Goal: Information Seeking & Learning: Learn about a topic

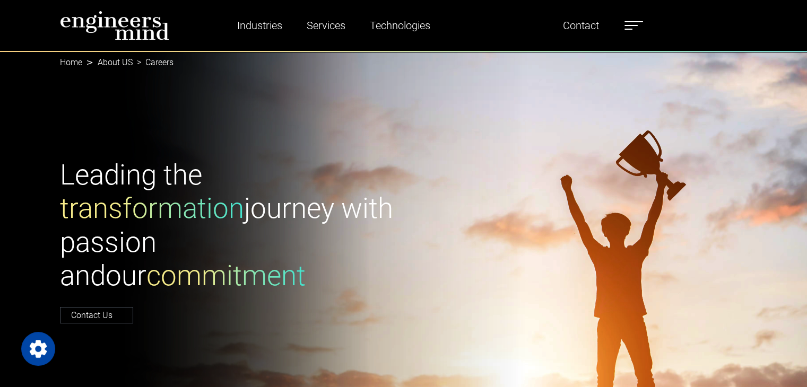
scroll to position [53, 0]
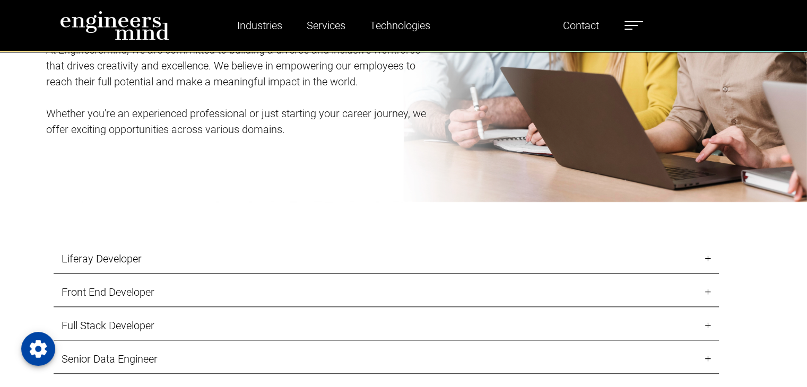
scroll to position [1068, 0]
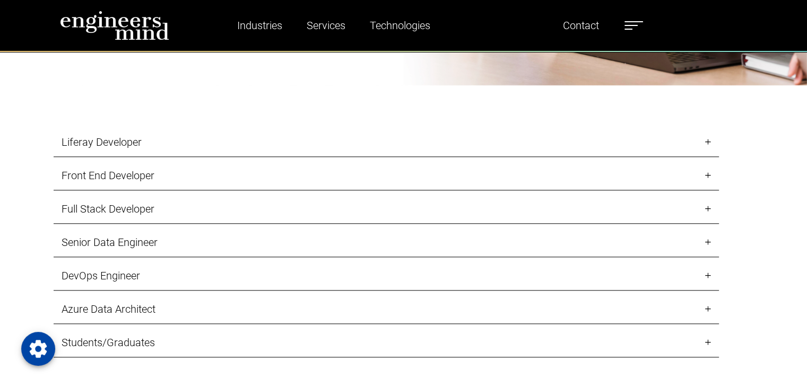
click at [129, 175] on link "Front End Developer" at bounding box center [386, 175] width 665 height 29
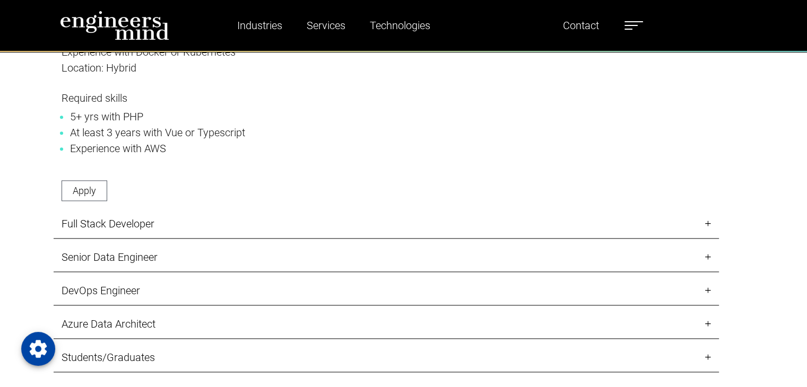
scroll to position [1280, 0]
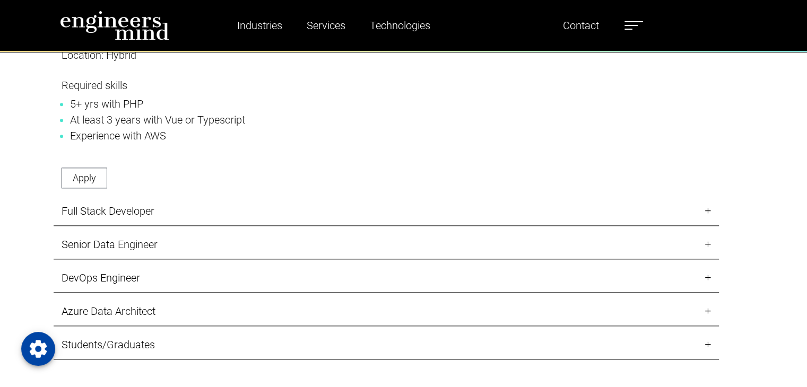
click at [147, 216] on link "Full Stack Developer" at bounding box center [386, 211] width 665 height 29
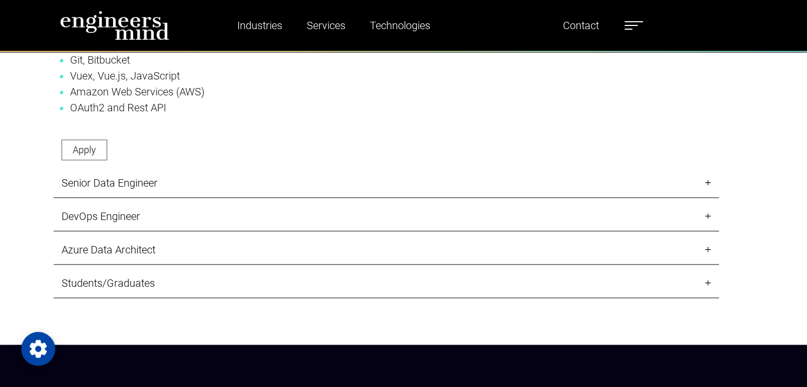
scroll to position [1599, 0]
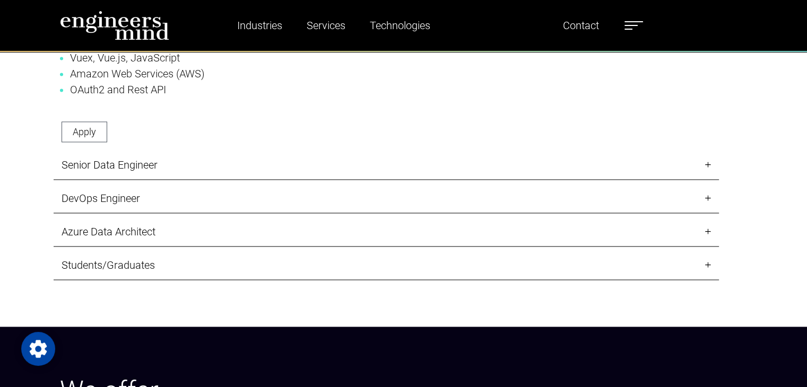
click at [257, 165] on link "Senior Data Engineer" at bounding box center [386, 165] width 665 height 29
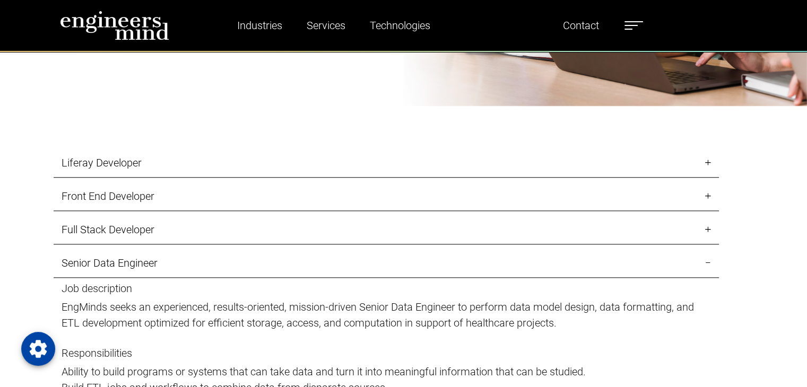
scroll to position [909, 0]
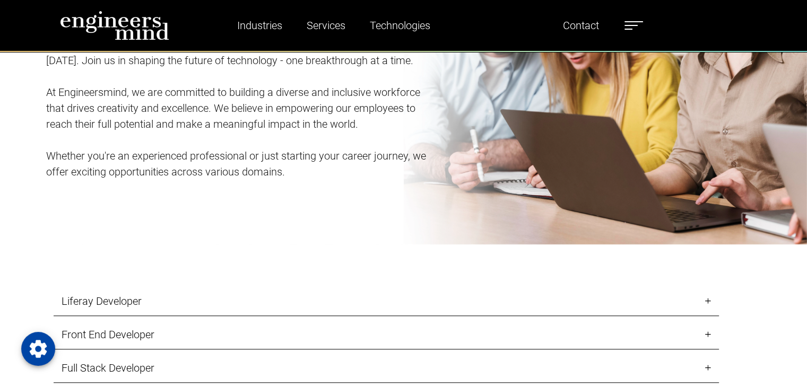
click at [154, 300] on link "Liferay Developer" at bounding box center [386, 301] width 665 height 29
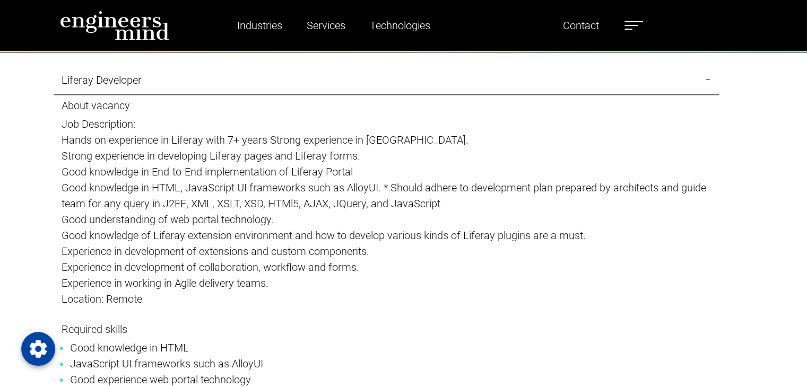
scroll to position [1015, 0]
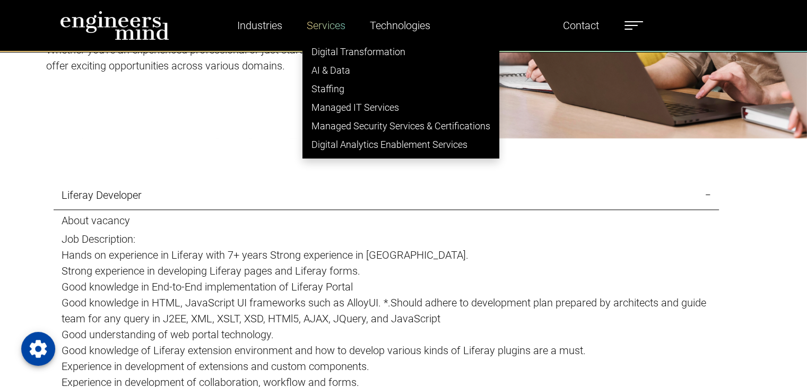
click at [342, 23] on link "Services" at bounding box center [325, 25] width 47 height 24
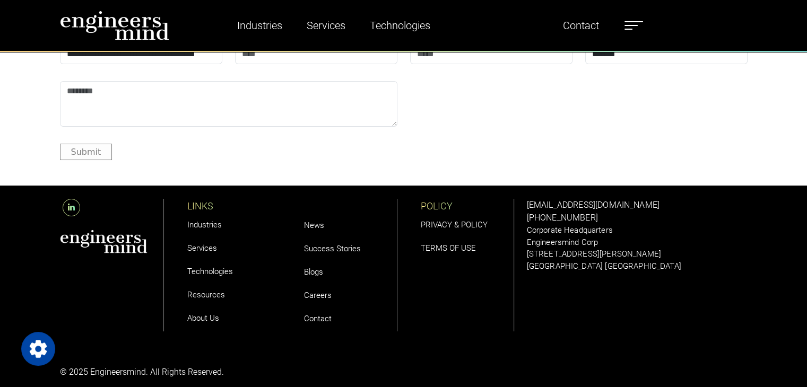
scroll to position [3992, 0]
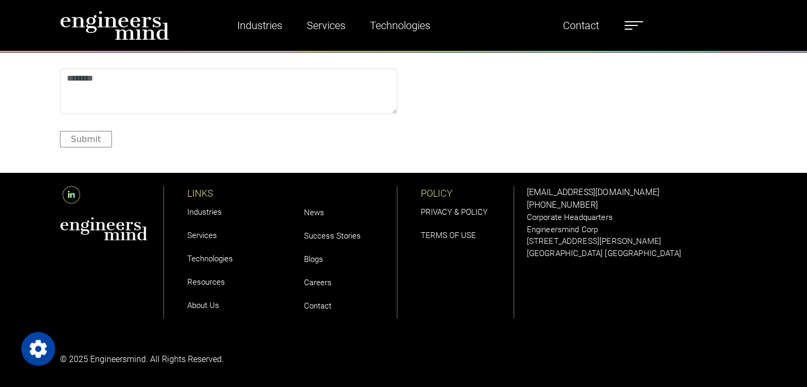
click at [216, 304] on link "About Us" at bounding box center [203, 306] width 32 height 10
